Goal: Task Accomplishment & Management: Manage account settings

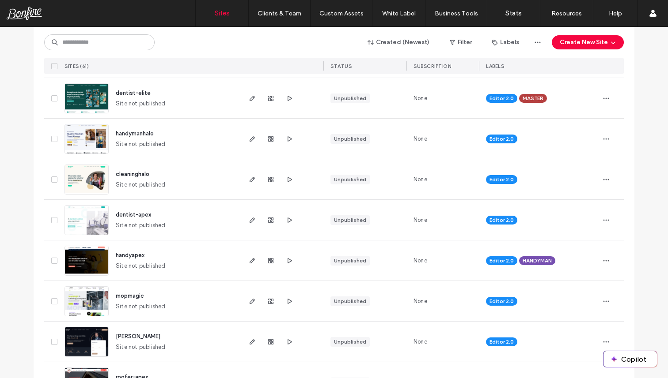
scroll to position [340, 0]
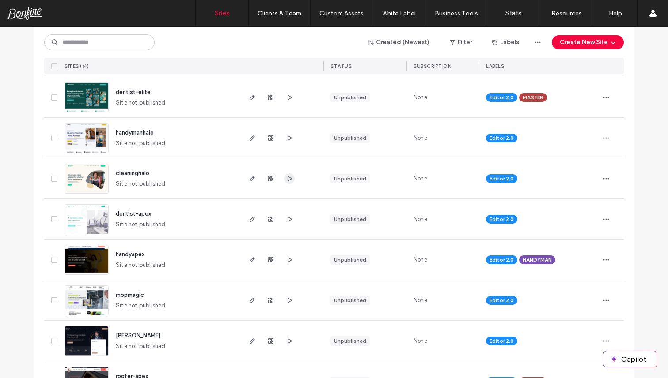
click at [287, 179] on use "button" at bounding box center [289, 178] width 4 height 5
click at [51, 179] on span at bounding box center [54, 179] width 6 height 6
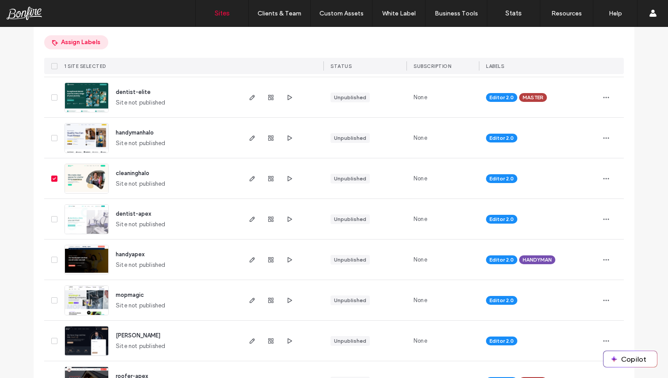
click at [93, 41] on button "Assign Labels" at bounding box center [76, 42] width 64 height 14
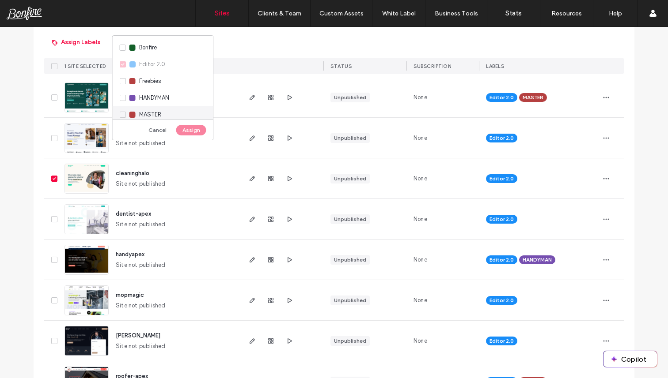
click at [121, 113] on div "MASTER" at bounding box center [163, 114] width 101 height 17
click at [190, 129] on button "Assign" at bounding box center [191, 130] width 30 height 11
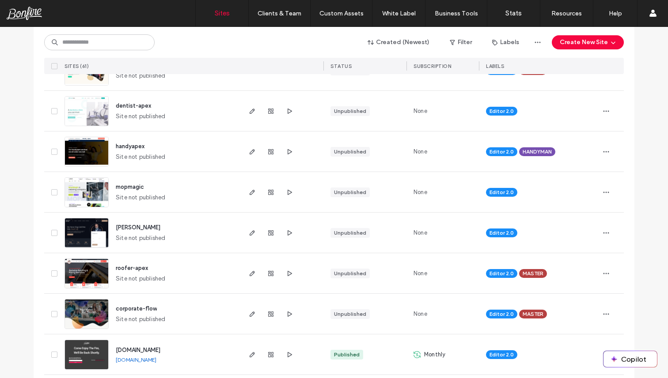
scroll to position [441, 0]
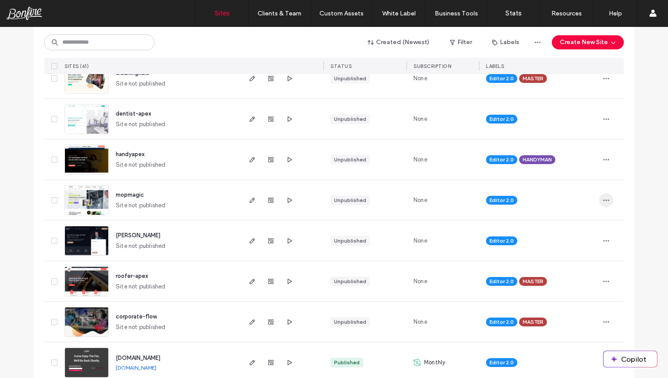
click at [602, 202] on icon "button" at bounding box center [605, 200] width 7 height 7
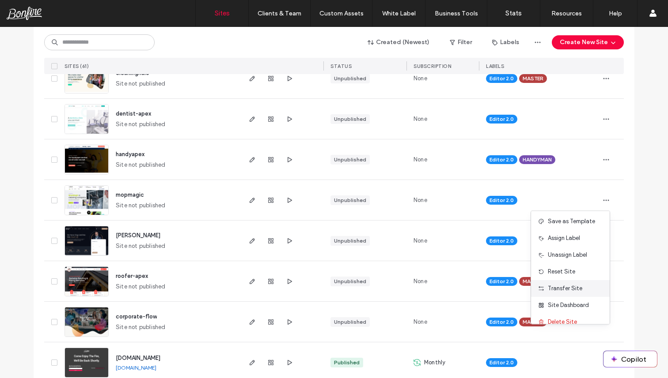
scroll to position [45, 0]
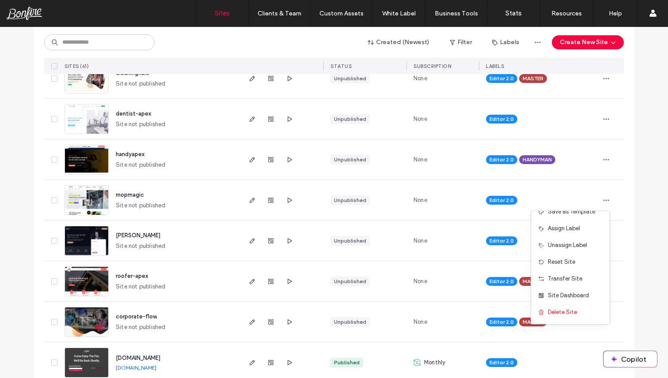
click at [200, 197] on div "mopmagic Site not published" at bounding box center [174, 200] width 131 height 40
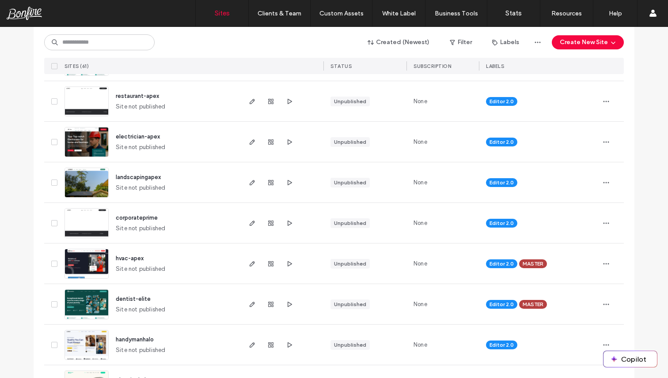
scroll to position [115, 0]
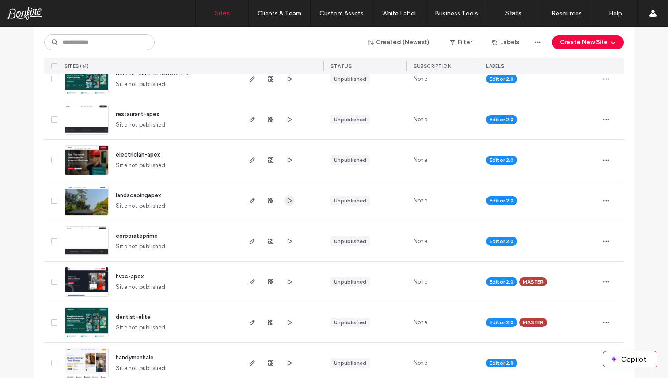
click at [286, 197] on icon "button" at bounding box center [289, 200] width 7 height 7
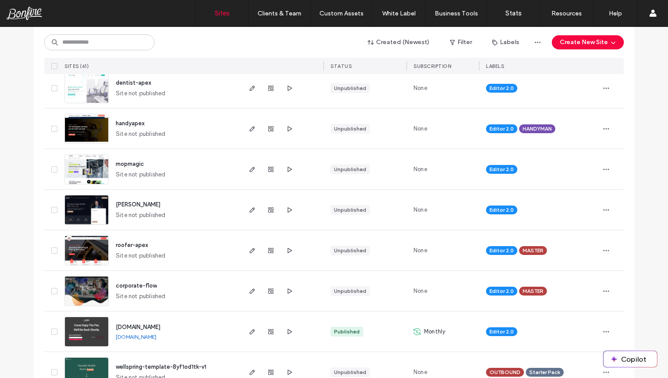
scroll to position [473, 0]
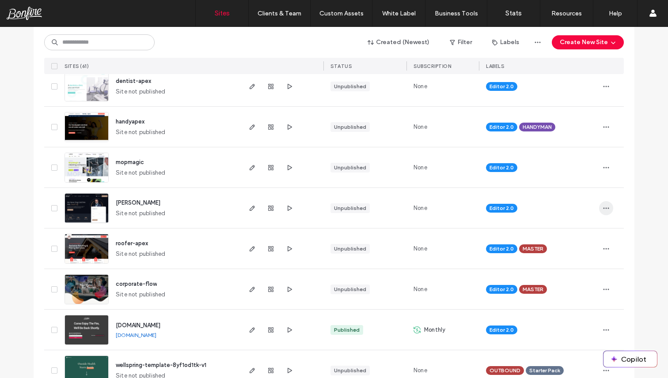
click at [604, 206] on icon "button" at bounding box center [605, 208] width 7 height 7
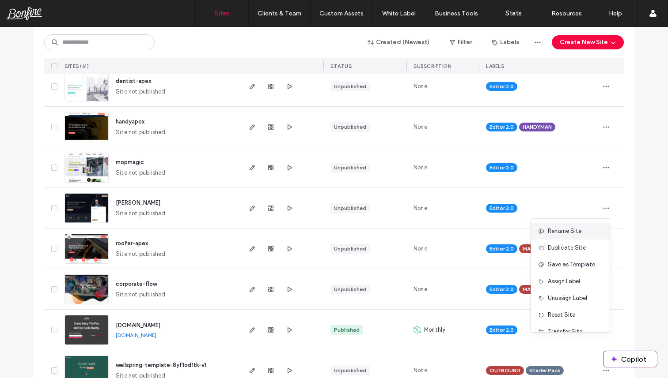
click at [572, 231] on span "Rename Site" at bounding box center [565, 231] width 34 height 9
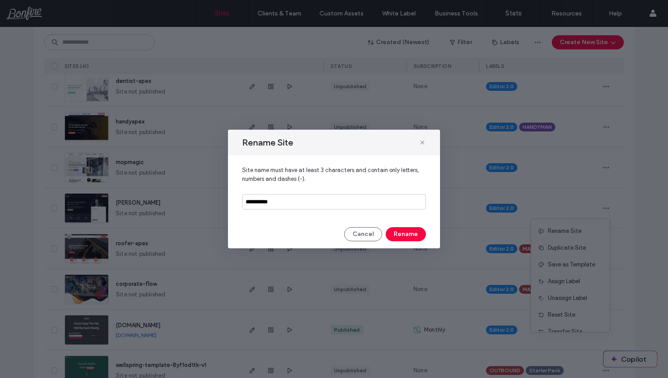
click at [301, 211] on div "**********" at bounding box center [334, 187] width 212 height 65
click at [298, 200] on input "**********" at bounding box center [334, 201] width 184 height 15
type input "**********"
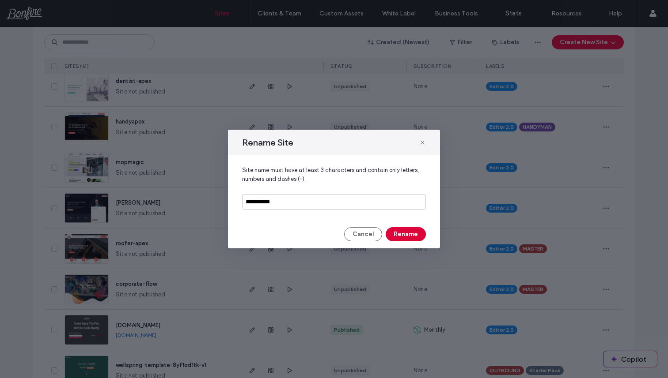
click at [409, 238] on button "Rename" at bounding box center [406, 234] width 40 height 14
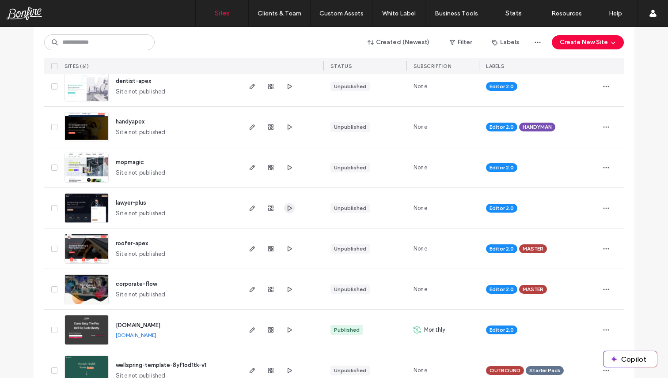
click at [288, 208] on icon "button" at bounding box center [289, 208] width 7 height 7
click at [286, 208] on icon "button" at bounding box center [289, 208] width 7 height 7
